Goal: Register for event/course

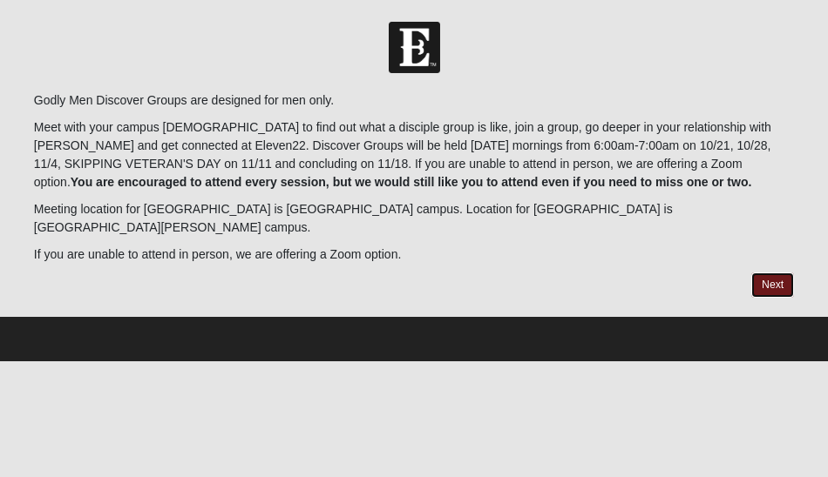
click at [772, 273] on link "Next" at bounding box center [772, 285] width 43 height 25
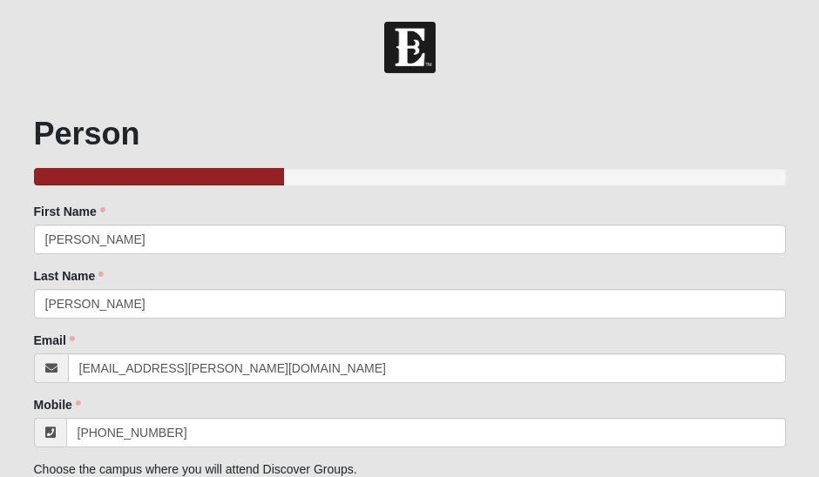
scroll to position [207, 0]
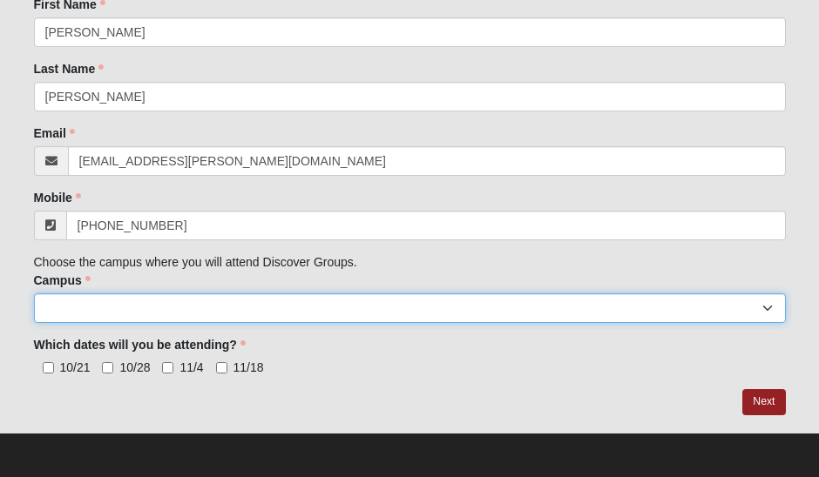
click at [551, 315] on select "Arlington Baymeadows College Park Orlando (Coming Soon) Eleven22 Online Fleming…" at bounding box center [410, 309] width 752 height 30
select select "10"
click at [34, 294] on select "Arlington Baymeadows College Park Orlando (Coming Soon) Eleven22 Online Fleming…" at bounding box center [410, 309] width 752 height 30
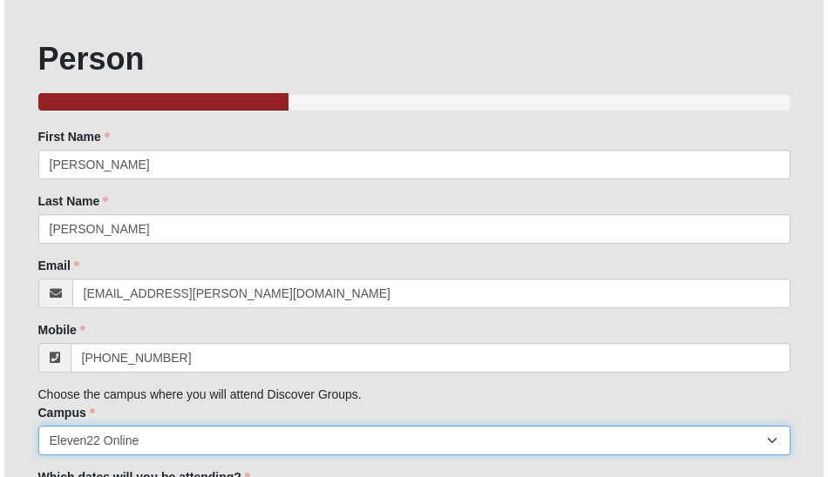
scroll to position [0, 0]
